Goal: Information Seeking & Learning: Learn about a topic

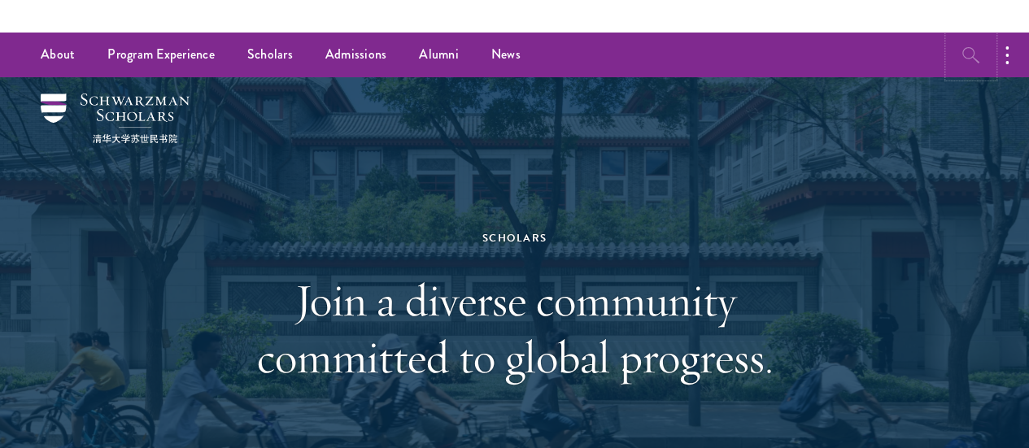
click at [986, 50] on button "button" at bounding box center [970, 55] width 45 height 45
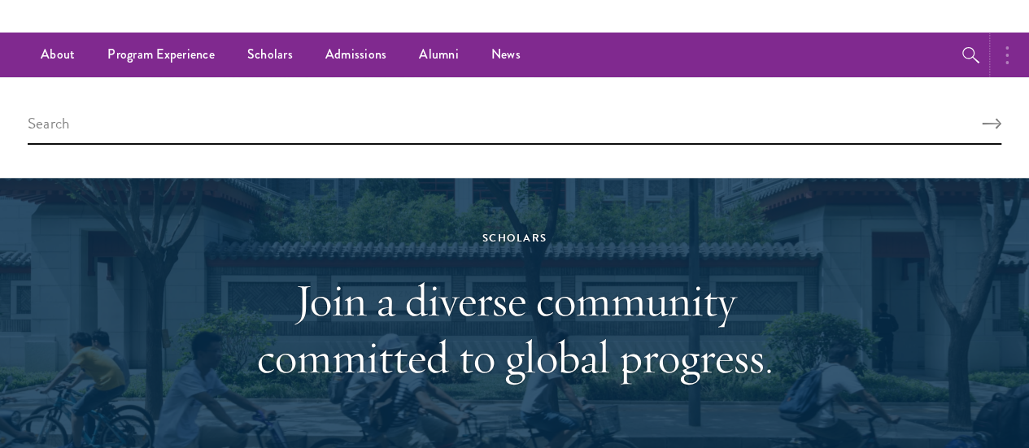
click at [1011, 55] on button "button" at bounding box center [1011, 55] width 36 height 45
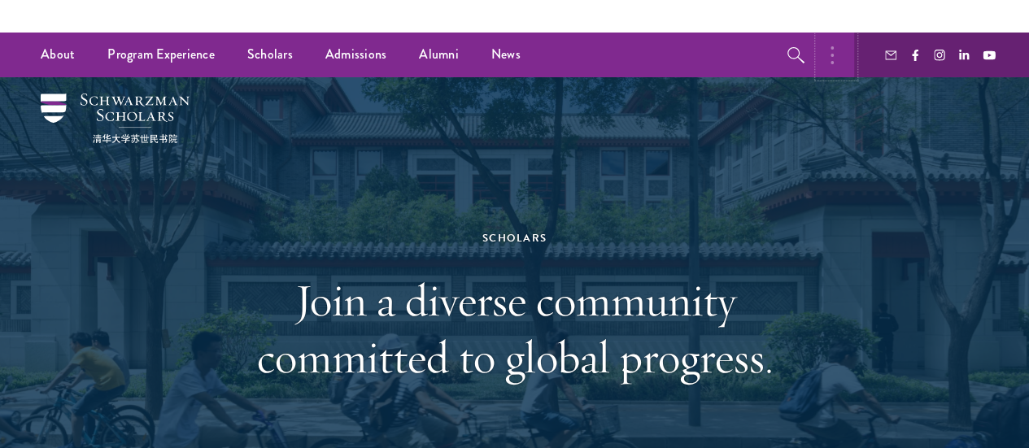
click at [834, 57] on button "button" at bounding box center [836, 55] width 36 height 45
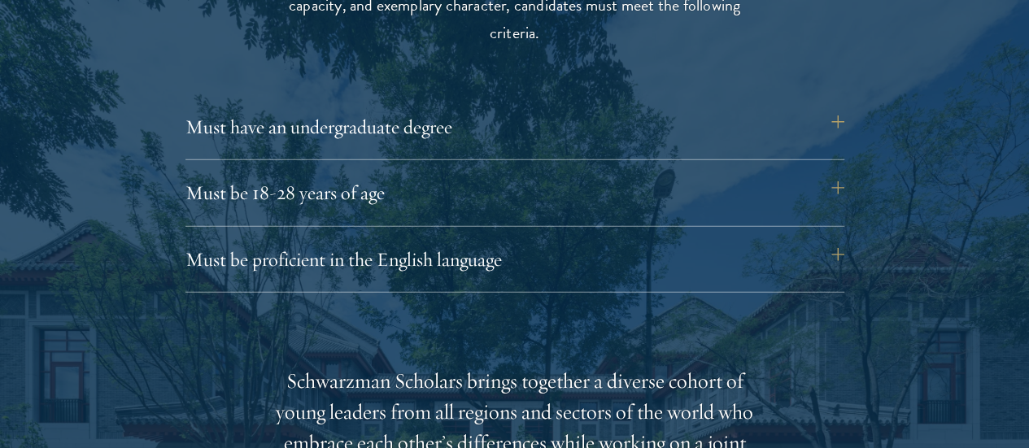
scroll to position [2275, 0]
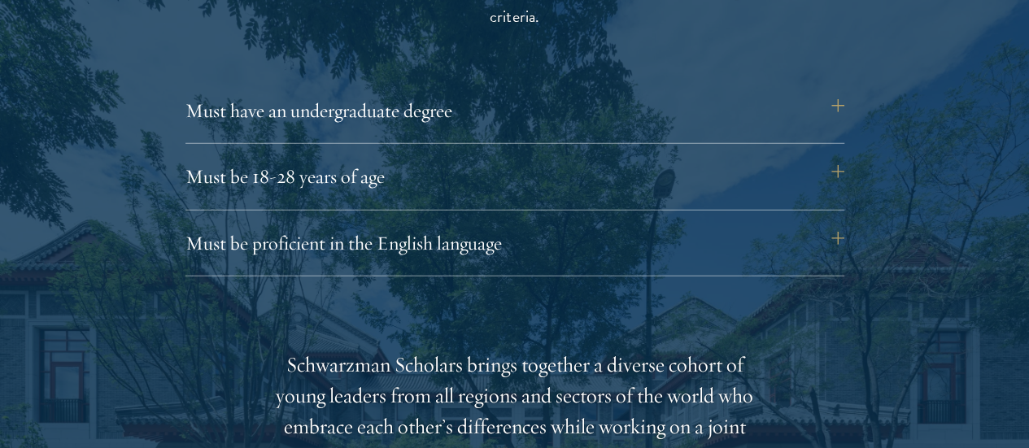
click at [908, 341] on div at bounding box center [514, 454] width 1029 height 1364
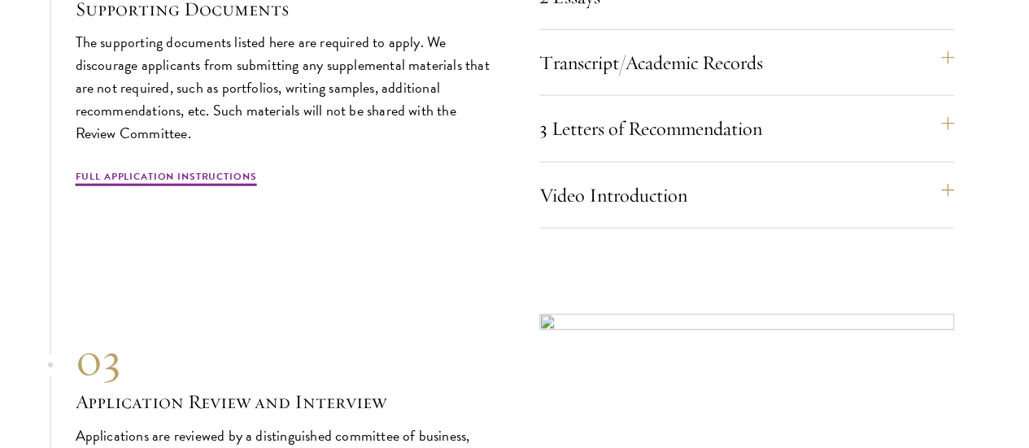
click at [889, 381] on div "01 Online Application 01 Online Application The application must be completed o…" at bounding box center [515, 104] width 878 height 1041
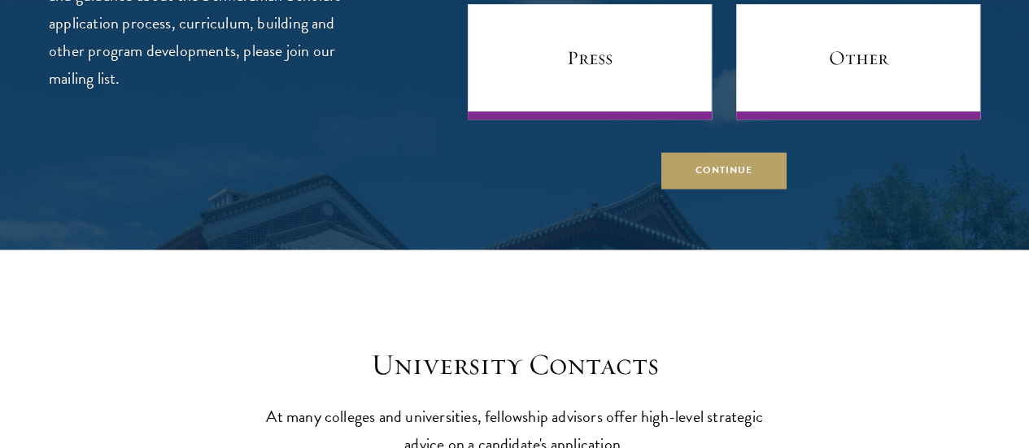
scroll to position [6477, 0]
